Goal: Information Seeking & Learning: Stay updated

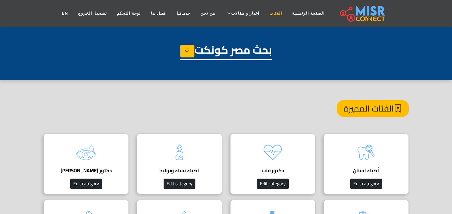
click at [269, 17] on link "الفئات" at bounding box center [275, 13] width 23 height 13
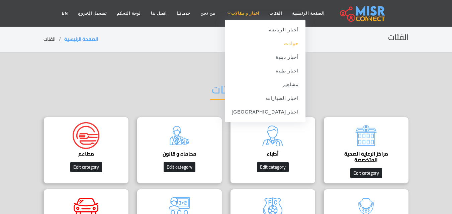
click at [271, 45] on link "حوادث" at bounding box center [265, 44] width 81 height 14
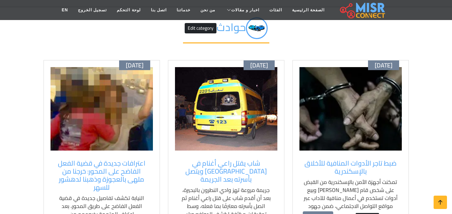
scroll to position [67, 0]
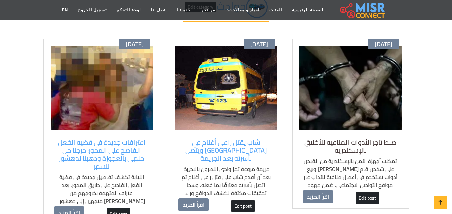
click at [328, 140] on h5 "ضبط تاجر الأدوات المنافية للأخلاق بالإسكندرية" at bounding box center [351, 147] width 96 height 16
click at [328, 141] on h5 "ضبط تاجر الأدوات المنافية للأخلاق بالإسكندرية" at bounding box center [351, 147] width 96 height 16
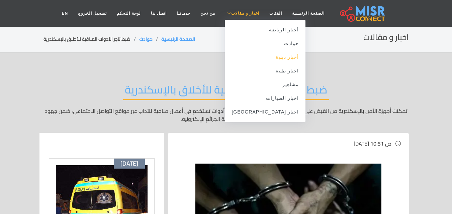
click at [269, 59] on link "أخبار دينية" at bounding box center [265, 58] width 81 height 14
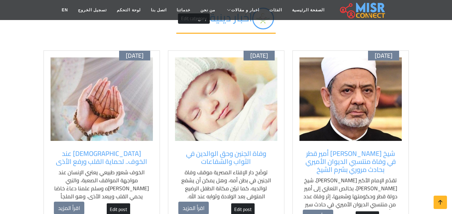
scroll to position [67, 0]
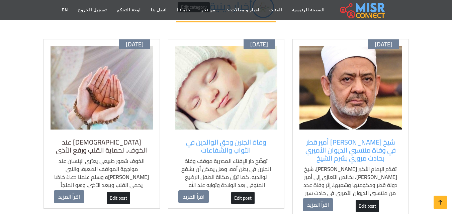
click at [120, 142] on h5 "دعاء النبي عند الخوف.. لحماية القلب ورفع الأذى" at bounding box center [102, 147] width 96 height 16
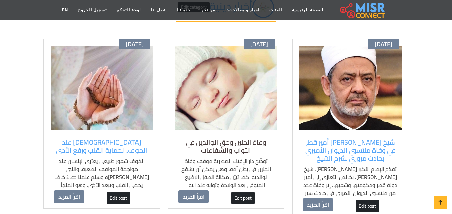
click at [216, 149] on h5 "وفاة الجنين وحق الوالدين في الثواب والشفاعات" at bounding box center [226, 147] width 96 height 16
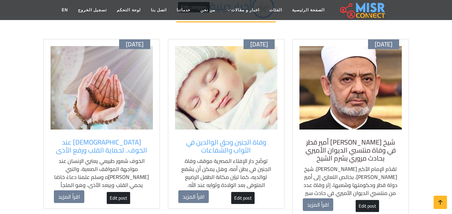
click at [370, 143] on h5 "شيخ [PERSON_NAME] أمير قطر في وفاة منتسبي الديوان الأميري بحادث مروري بشرم الشيخ" at bounding box center [351, 151] width 96 height 24
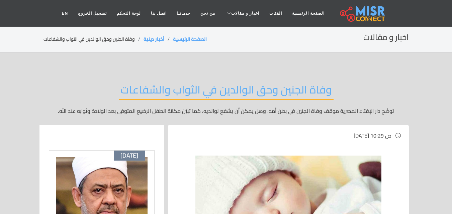
click at [12, 39] on section "اخبار و مقالات الصفحة الرئيسية أخبار دينية وفاة الجنين وحق الوالدين في الثواب و…" at bounding box center [226, 39] width 452 height 27
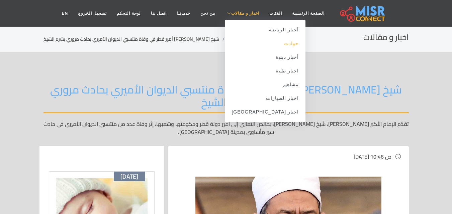
click at [267, 46] on link "حوادث" at bounding box center [265, 44] width 81 height 14
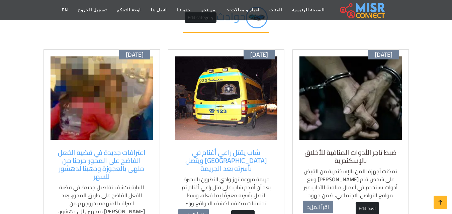
scroll to position [67, 0]
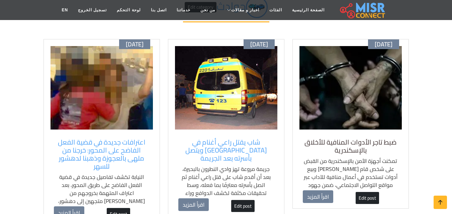
click at [346, 145] on h5 "ضبط تاجر الأدوات المنافية للأخلاق بالإسكندرية" at bounding box center [351, 147] width 96 height 16
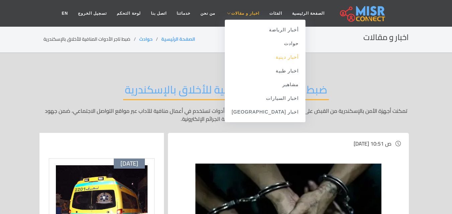
click at [275, 60] on link "أخبار دينية" at bounding box center [265, 58] width 81 height 14
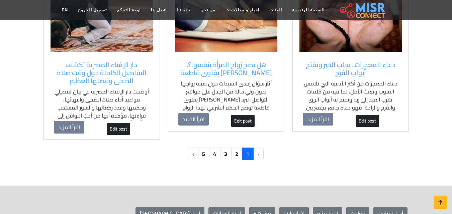
scroll to position [703, 0]
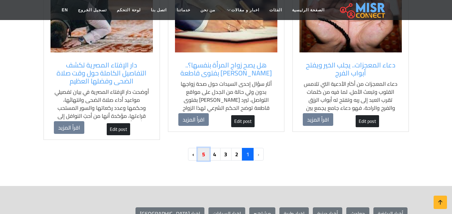
click at [204, 156] on link "5" at bounding box center [204, 154] width 12 height 13
